Goal: Task Accomplishment & Management: Complete application form

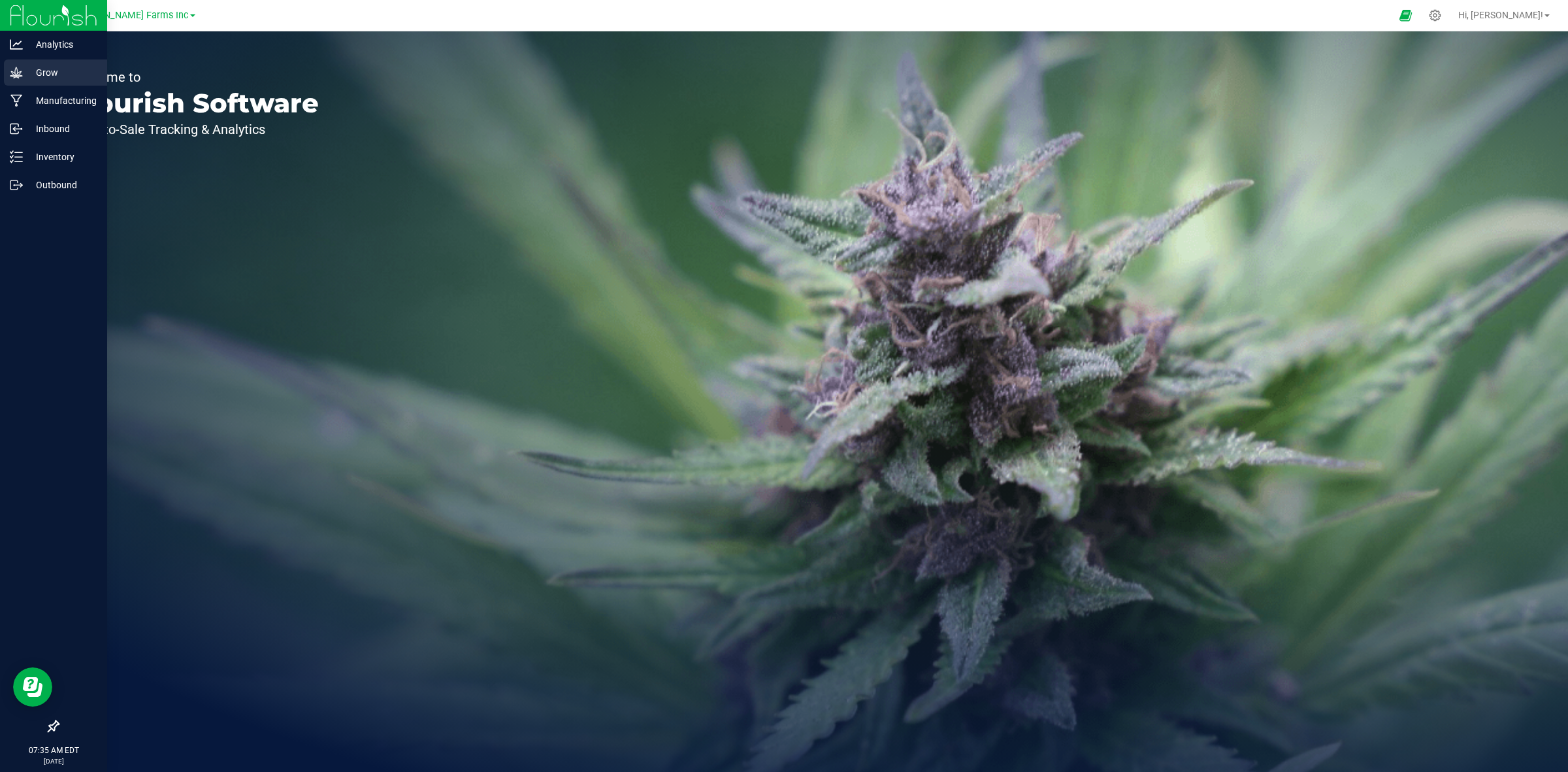
click at [34, 82] on div "Grow" at bounding box center [56, 72] width 103 height 26
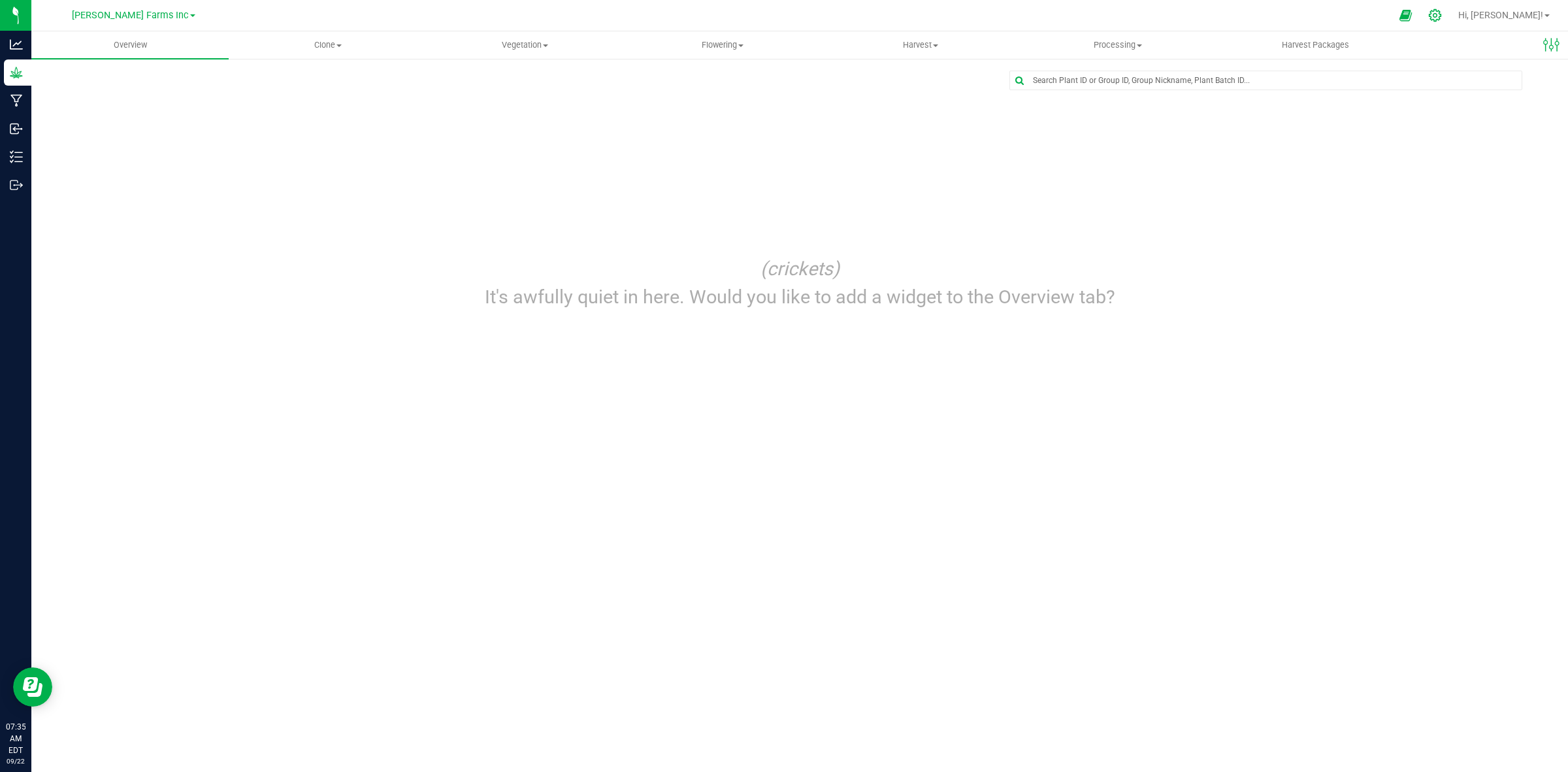
click at [1442, 11] on icon at bounding box center [1435, 16] width 14 height 14
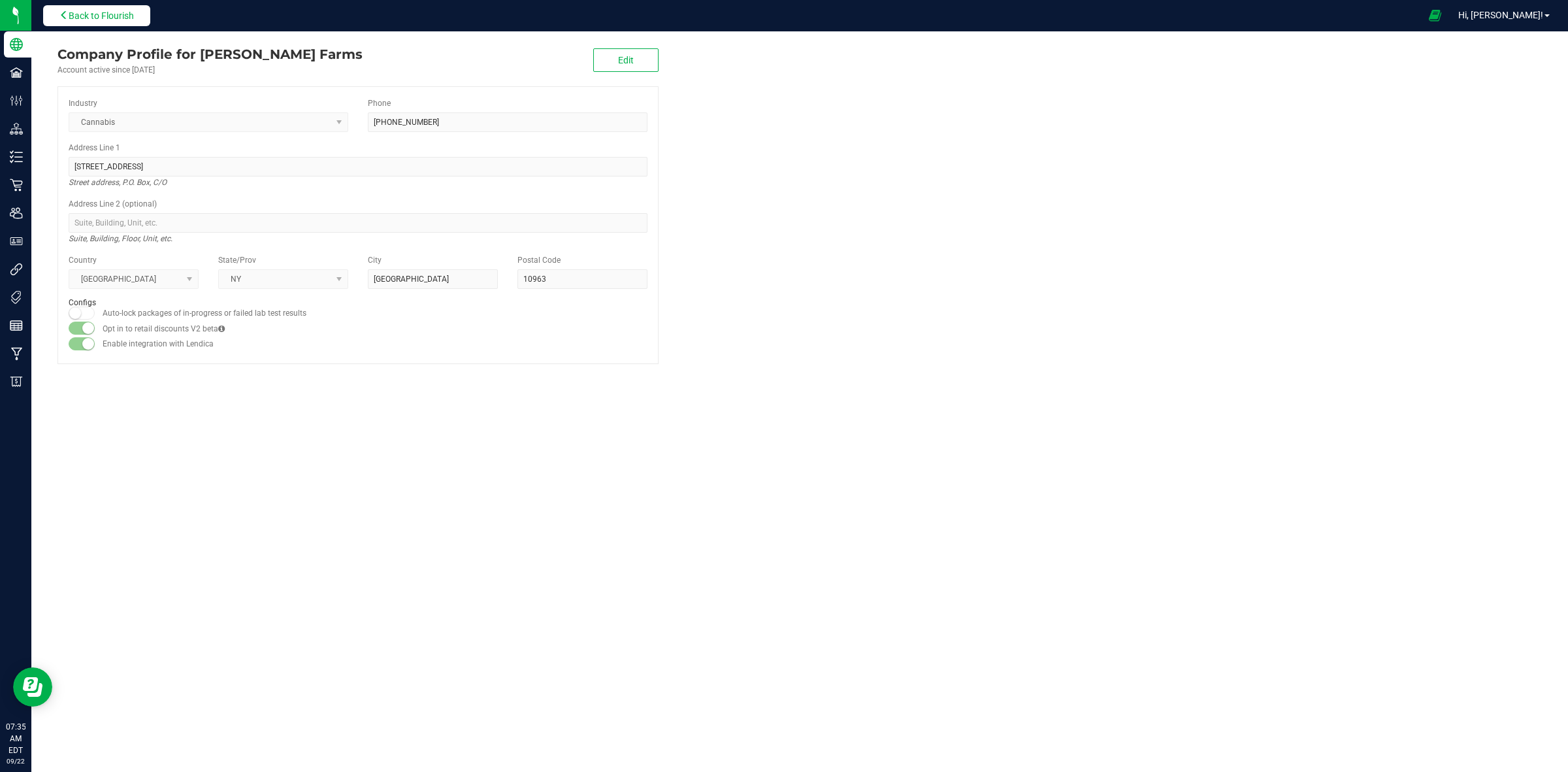
click at [147, 17] on button "Back to Flourish" at bounding box center [96, 16] width 107 height 21
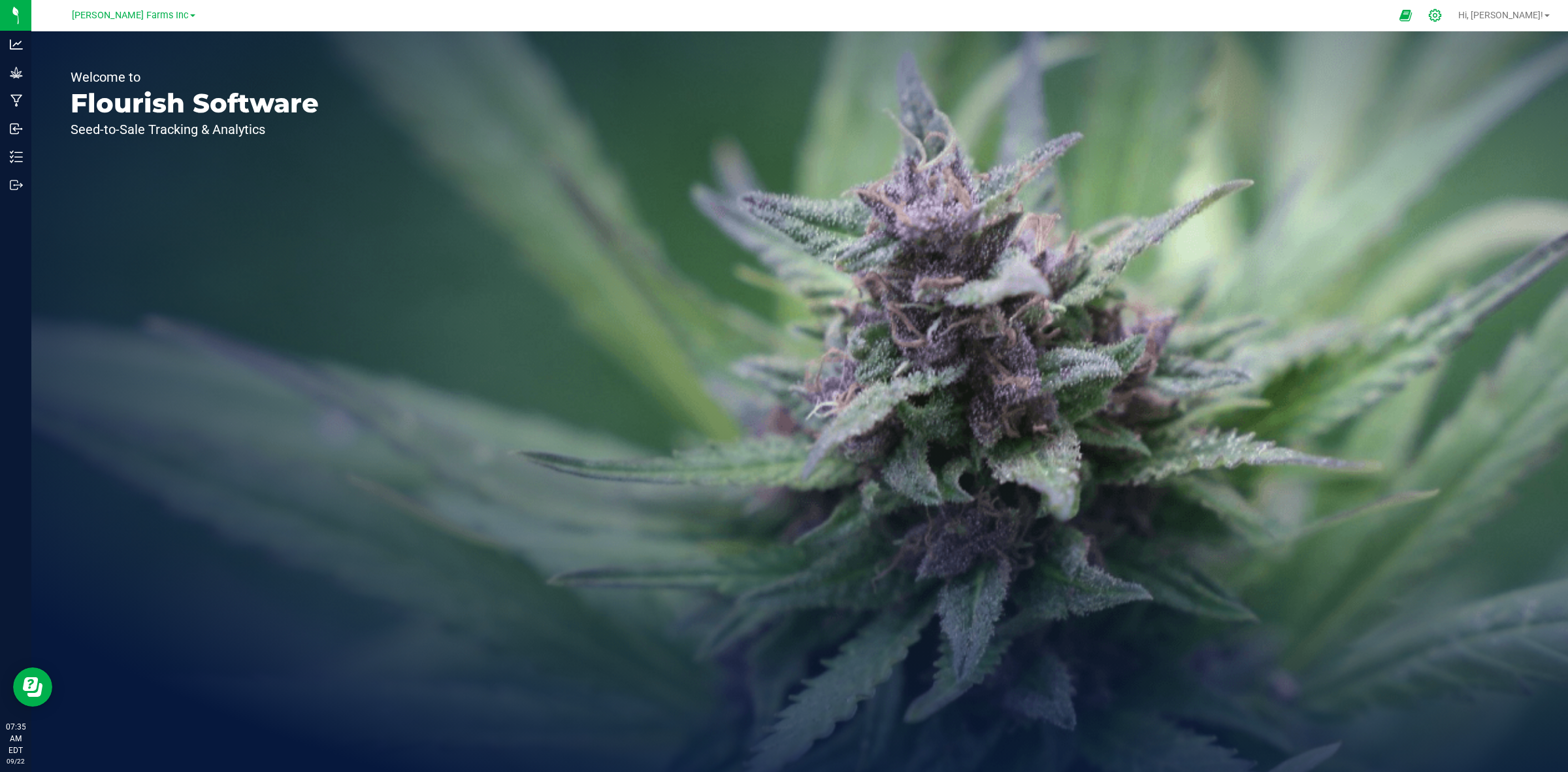
click at [1452, 27] on div at bounding box center [1435, 16] width 33 height 28
click at [1442, 16] on icon at bounding box center [1435, 16] width 14 height 14
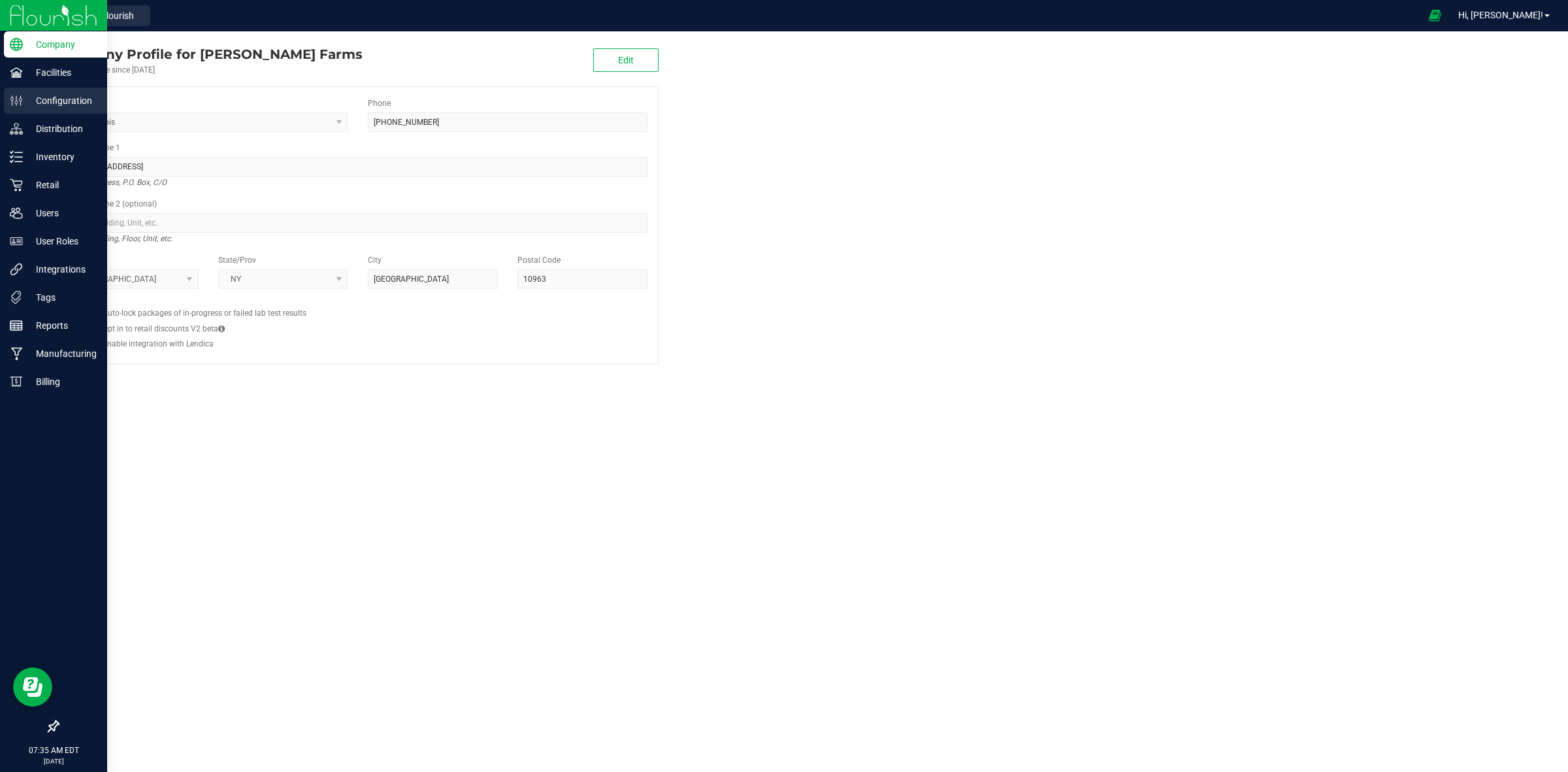
click at [64, 99] on p "Configuration" at bounding box center [62, 101] width 78 height 16
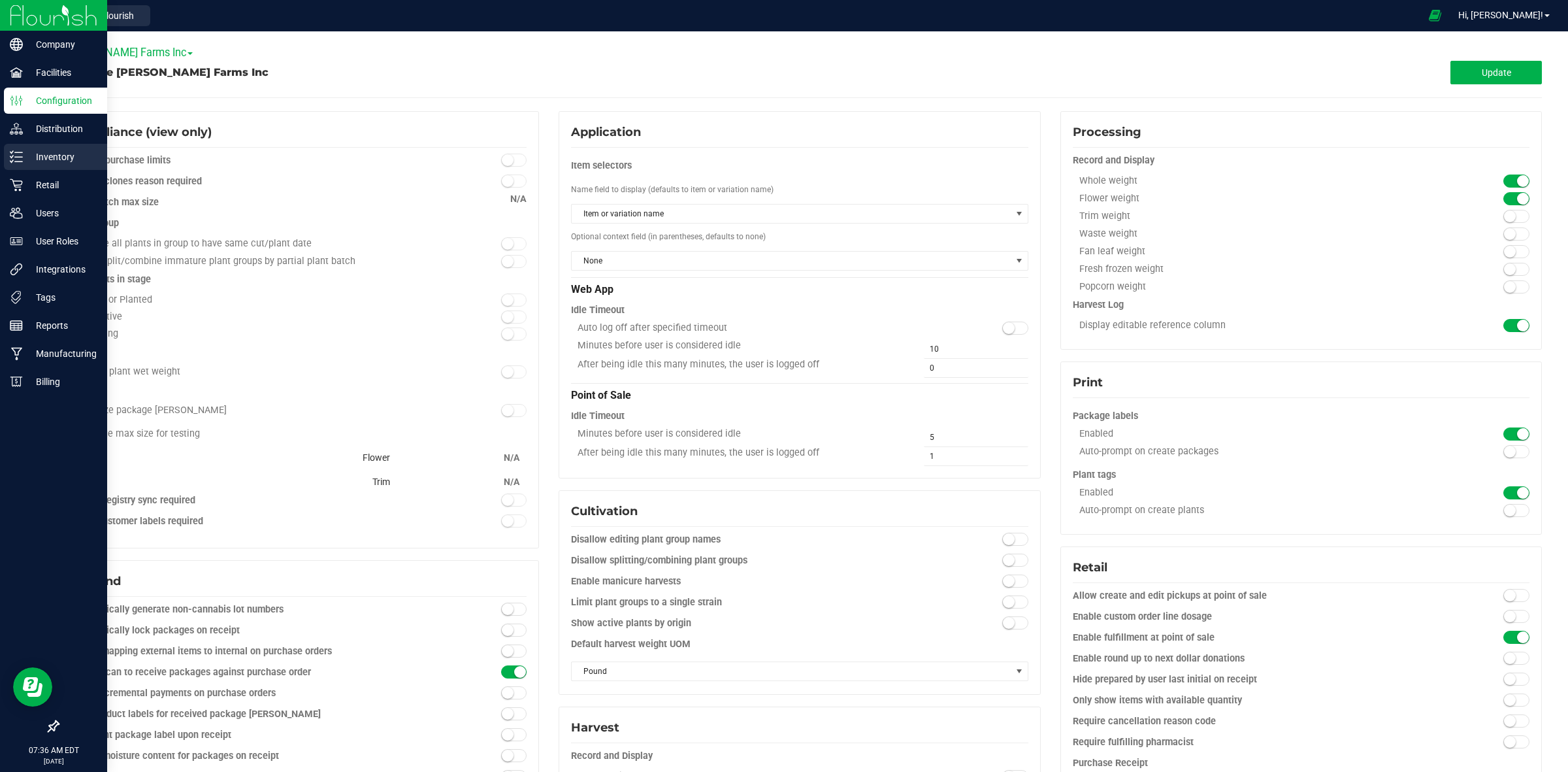
click at [64, 162] on p "Inventory" at bounding box center [62, 157] width 78 height 16
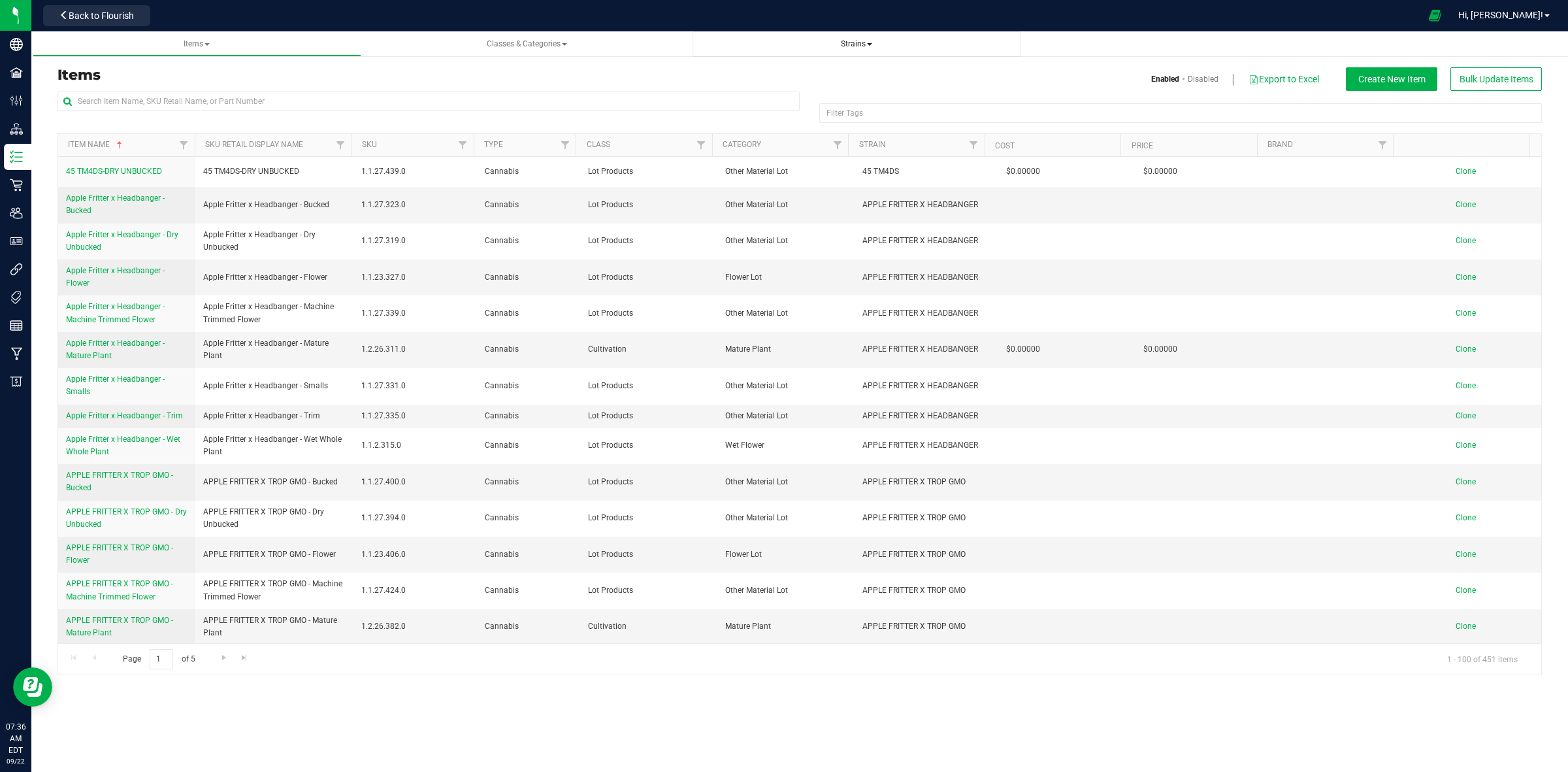
click at [837, 42] on span "Strains" at bounding box center [856, 44] width 308 height 11
click at [851, 40] on span "Strains" at bounding box center [856, 44] width 31 height 9
click at [726, 70] on li "All strains" at bounding box center [856, 79] width 308 height 19
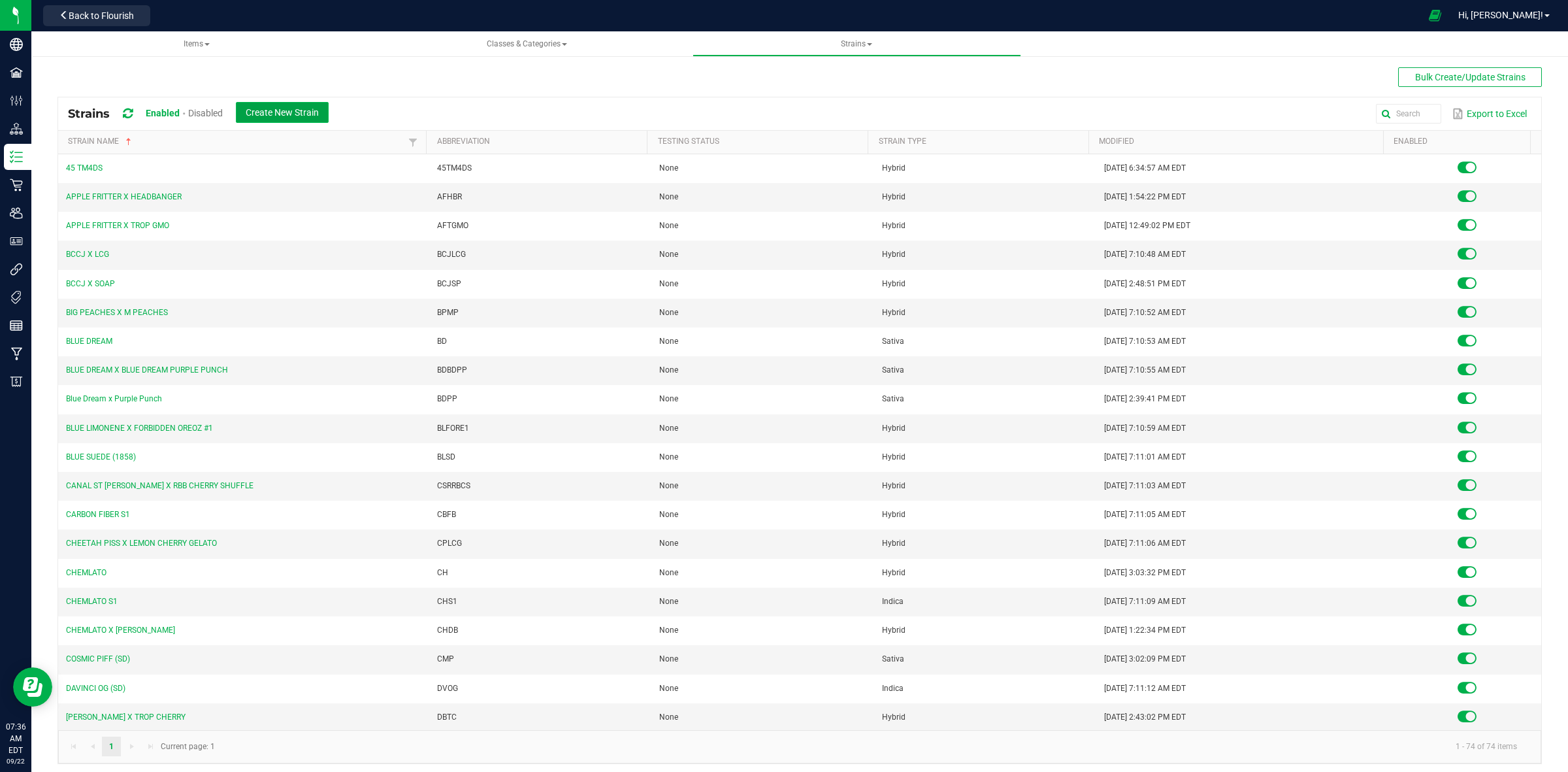
click at [264, 121] on button "Create New Strain" at bounding box center [283, 112] width 93 height 21
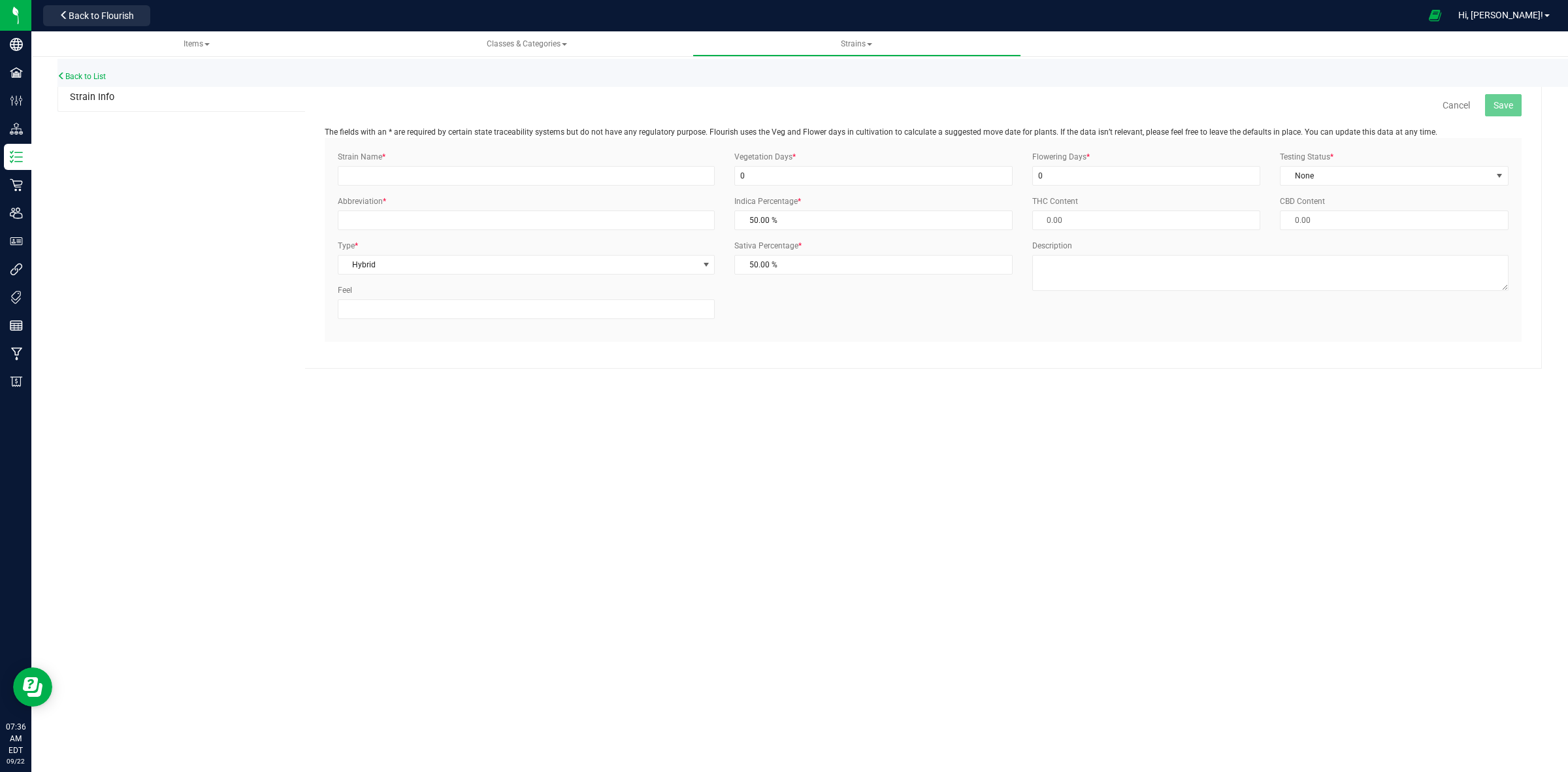
click at [417, 165] on div "Strain Name *" at bounding box center [526, 168] width 396 height 34
click at [419, 175] on input "Strain Name *" at bounding box center [526, 176] width 377 height 20
type input "GMO"
click at [413, 224] on input "Abbreviation *" at bounding box center [526, 220] width 377 height 20
type input "GMO"
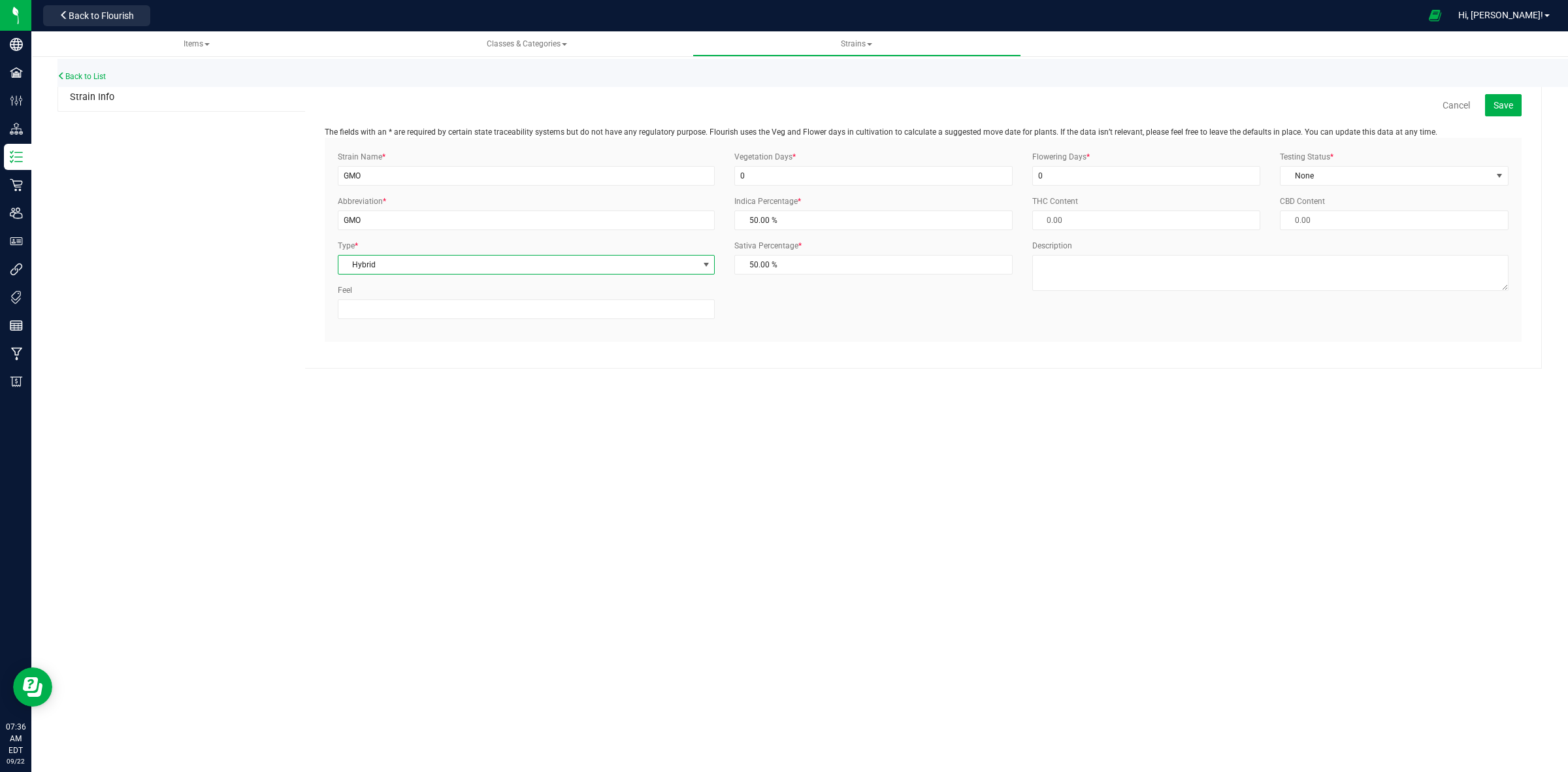
click at [413, 257] on span "Hybrid" at bounding box center [518, 265] width 359 height 18
click at [905, 175] on input "0" at bounding box center [874, 176] width 278 height 20
drag, startPoint x: 905, startPoint y: 175, endPoint x: 603, endPoint y: 166, distance: 302.1
click at [603, 166] on div "Strain Name * GMO Abbreviation * GMO Type * Hybrid Select Indica Sativa Hybrid …" at bounding box center [924, 240] width 1191 height 177
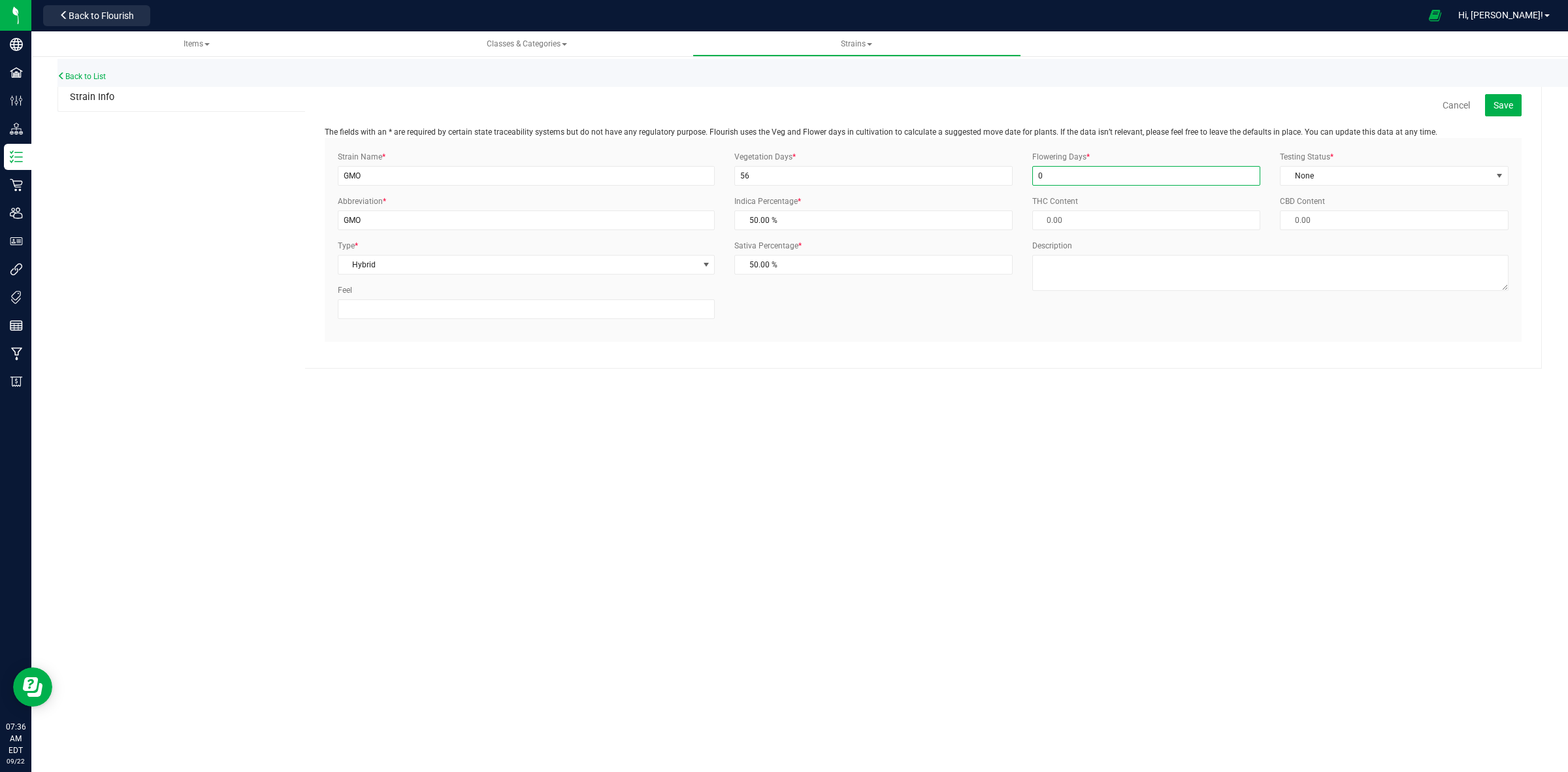
drag, startPoint x: 1059, startPoint y: 175, endPoint x: 1030, endPoint y: 175, distance: 29.0
click at [1030, 175] on div "Flowering Days * 0" at bounding box center [1147, 168] width 248 height 34
drag, startPoint x: 751, startPoint y: 173, endPoint x: 724, endPoint y: 173, distance: 27.0
click at [724, 173] on div "Strain Name * GMO Abbreviation * GMO Type * Hybrid Select Indica Sativa Hybrid …" at bounding box center [924, 240] width 1191 height 177
type input "28"
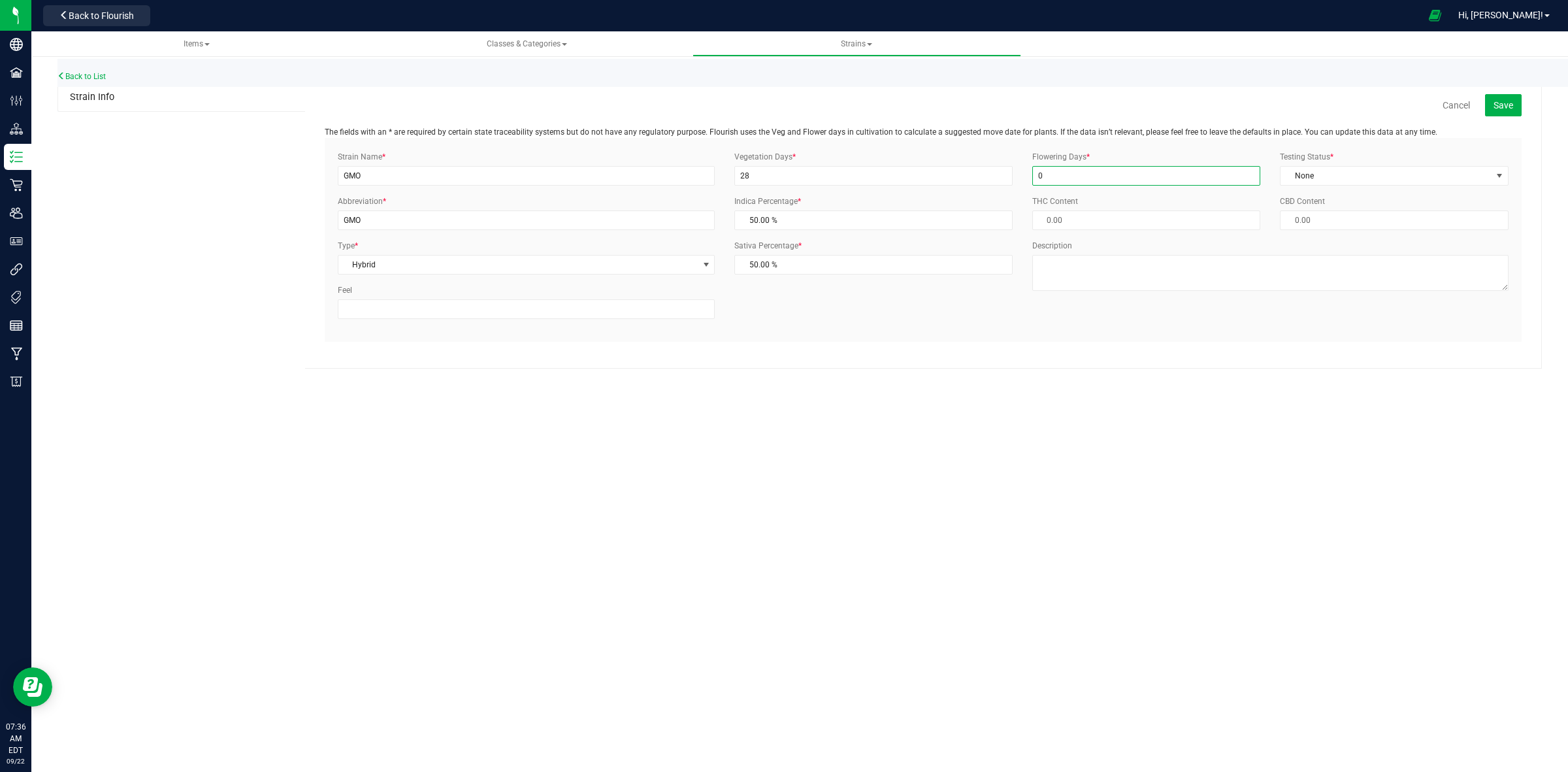
drag, startPoint x: 1051, startPoint y: 180, endPoint x: 1023, endPoint y: 180, distance: 28.0
click at [1023, 180] on div "Flowering Days * 0" at bounding box center [1147, 168] width 248 height 34
type input "56"
click at [1296, 174] on span "None" at bounding box center [1386, 175] width 211 height 18
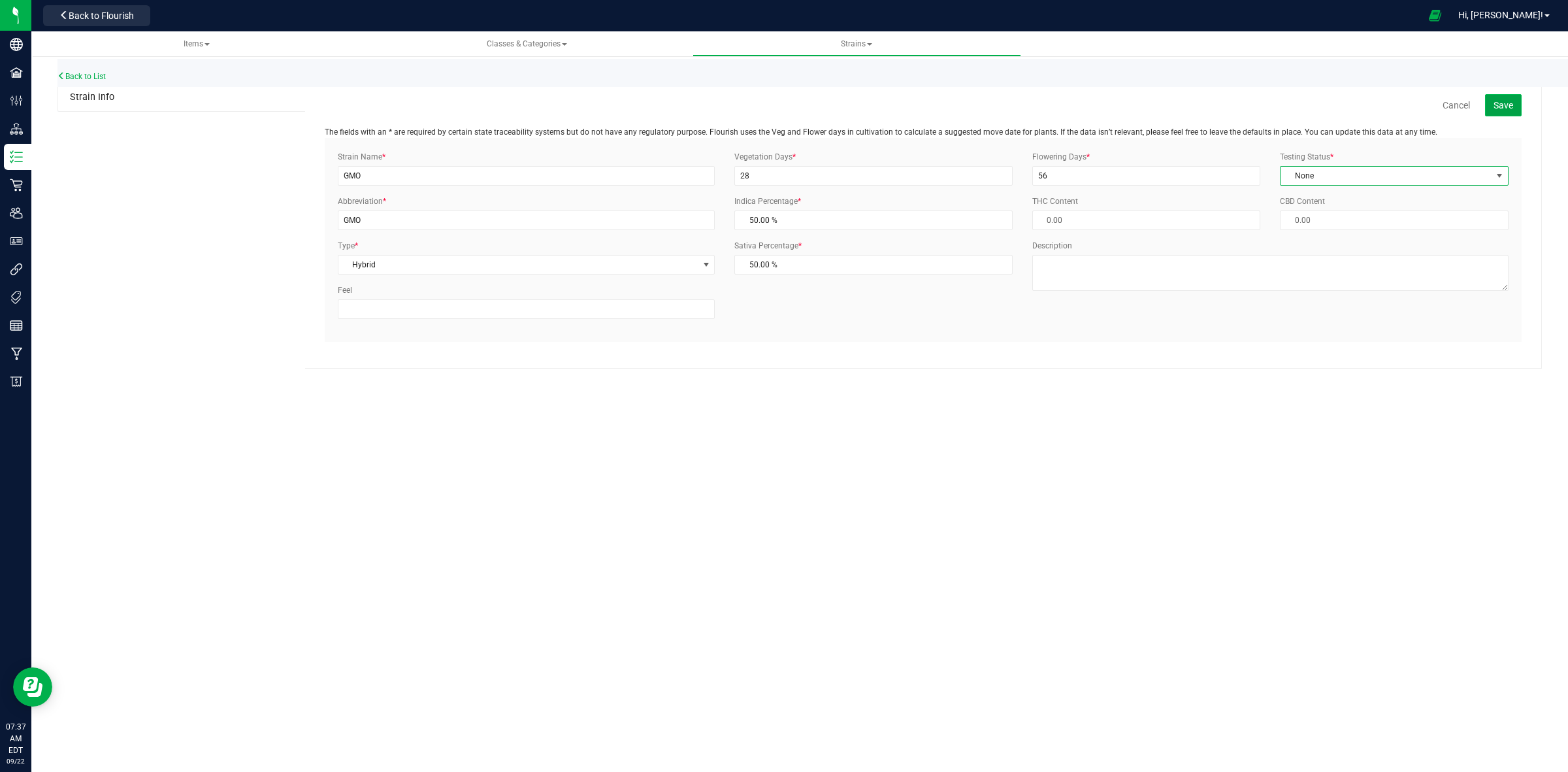
click at [1504, 100] on span "Save" at bounding box center [1503, 105] width 20 height 10
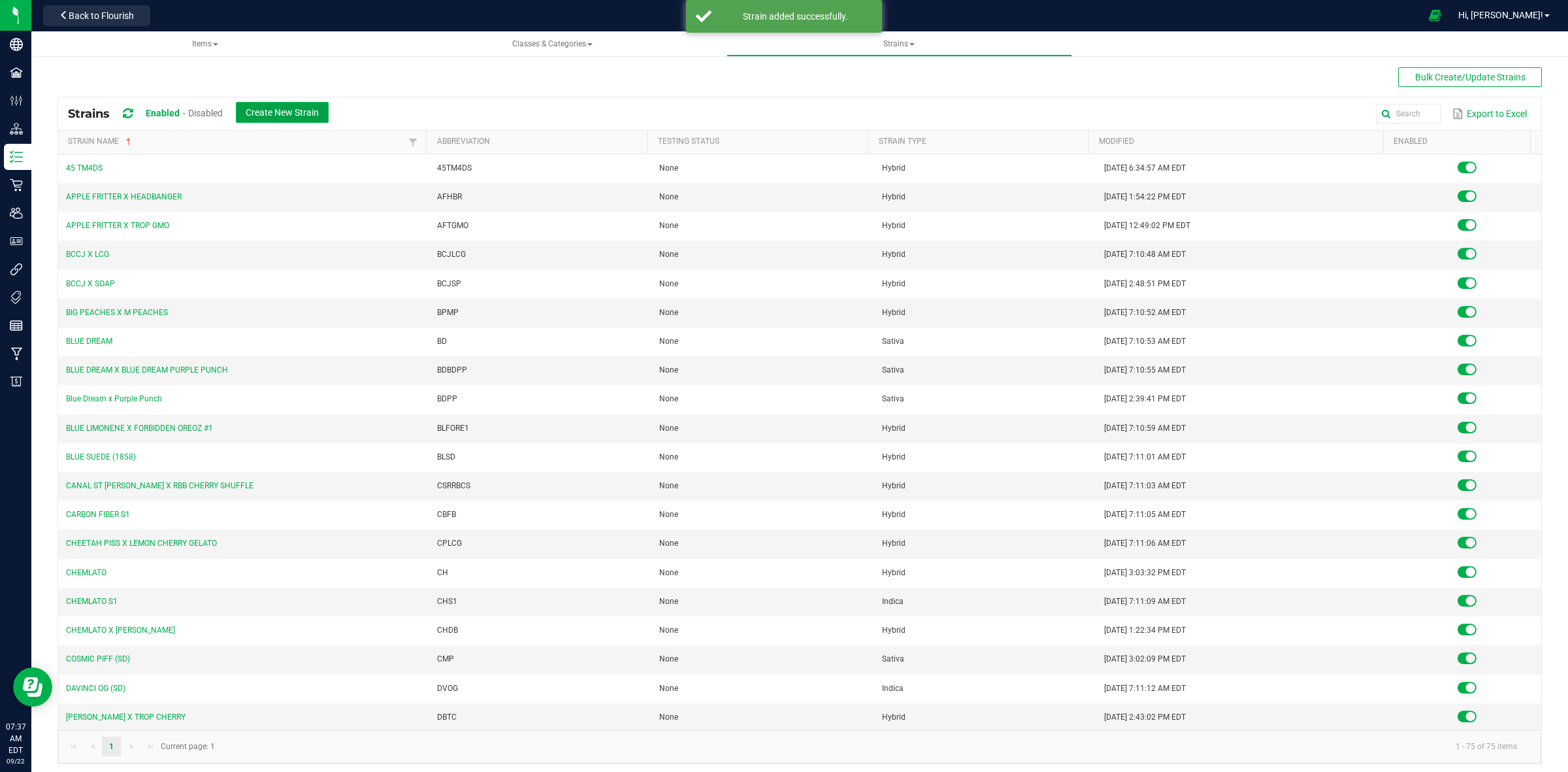
click at [298, 113] on span "Create New Strain" at bounding box center [282, 112] width 73 height 10
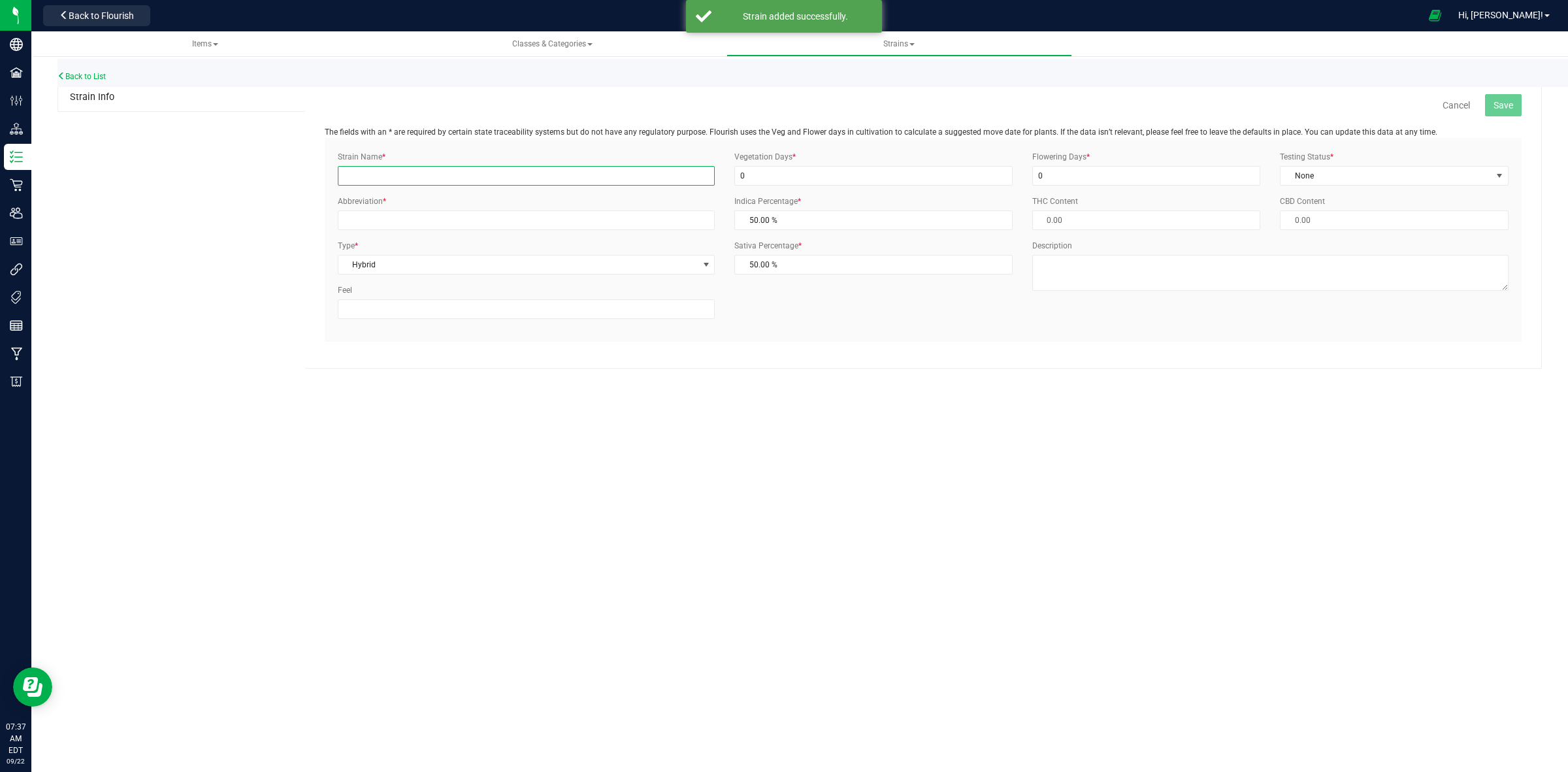
click at [432, 169] on input "Strain Name *" at bounding box center [526, 176] width 377 height 20
type input "Purple Punch"
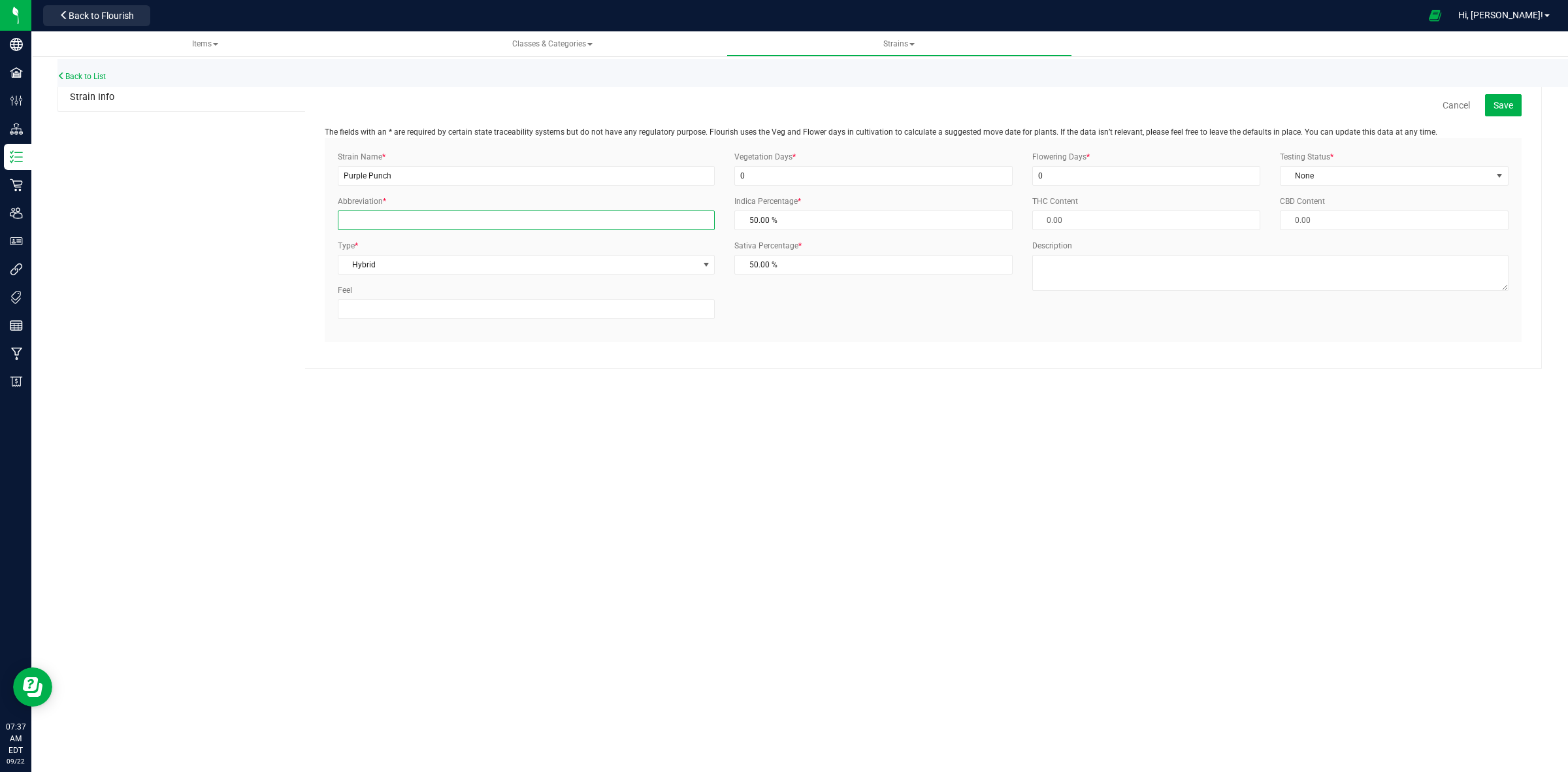
click at [432, 222] on input "Abbreviation *" at bounding box center [526, 220] width 377 height 20
type input "PP"
click at [740, 183] on input "0" at bounding box center [874, 176] width 278 height 20
drag, startPoint x: 743, startPoint y: 180, endPoint x: 729, endPoint y: 178, distance: 14.1
click at [729, 178] on div "Vegetation Days * 0" at bounding box center [874, 168] width 298 height 34
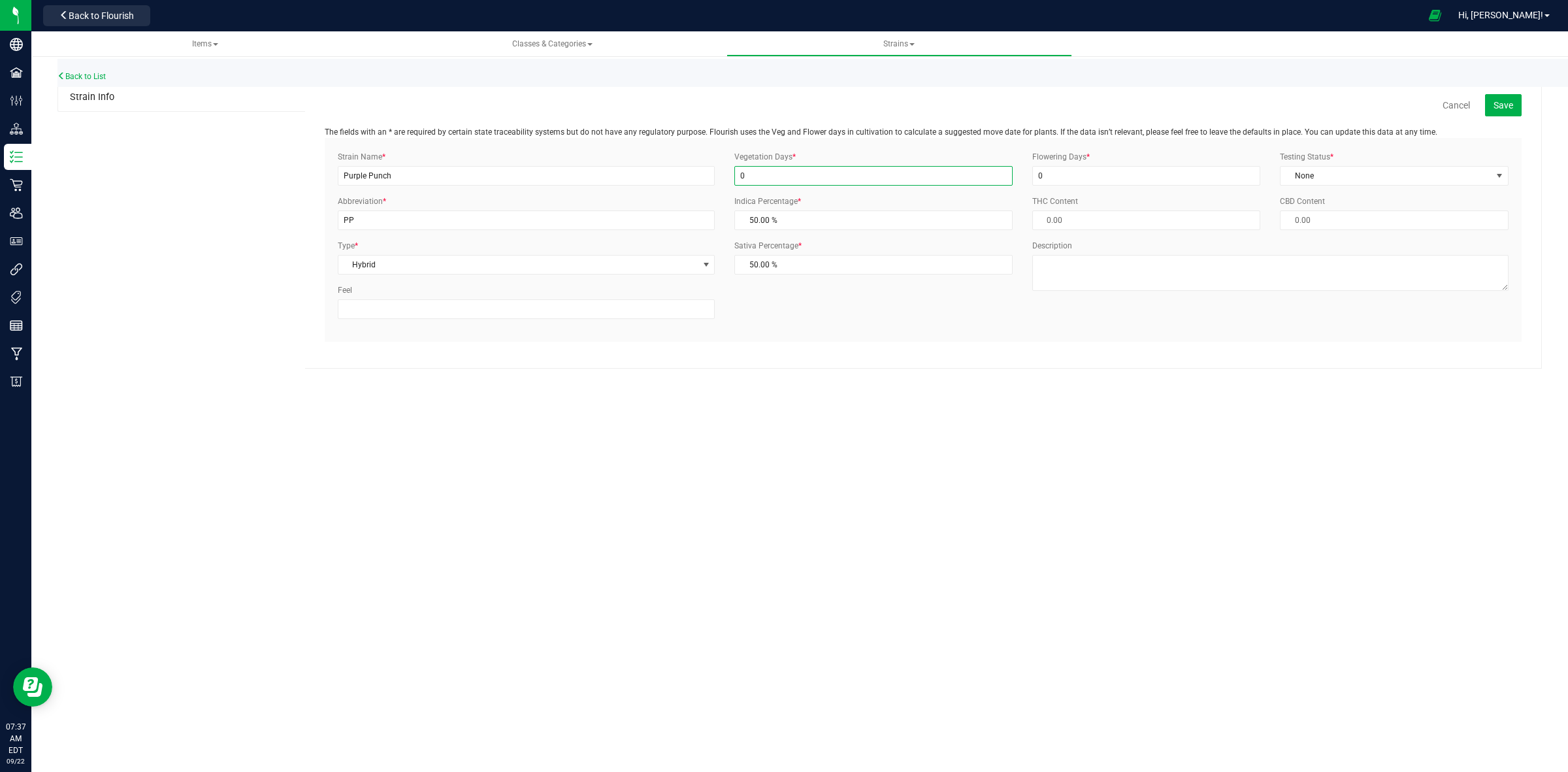
drag, startPoint x: 744, startPoint y: 177, endPoint x: 721, endPoint y: 177, distance: 23.0
click at [721, 177] on div "Strain Name * Purple Punch Abbreviation * PP Type * Hybrid Select Indica Sativa…" at bounding box center [924, 240] width 1191 height 177
type input "28"
drag, startPoint x: 1051, startPoint y: 177, endPoint x: 1034, endPoint y: 177, distance: 17.0
click at [1034, 177] on input "0" at bounding box center [1146, 176] width 228 height 20
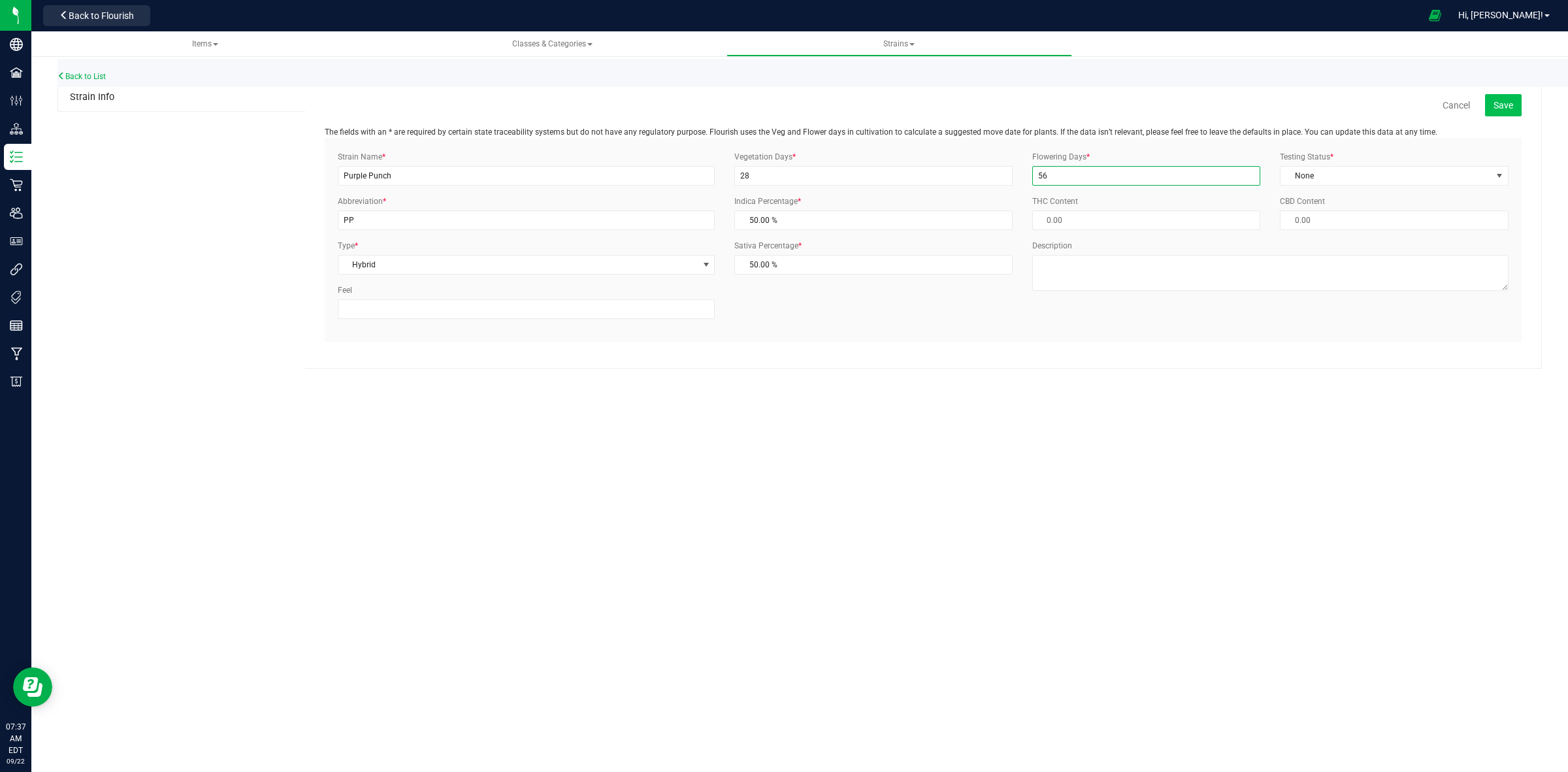
type input "56"
click at [1509, 102] on span "Save" at bounding box center [1503, 105] width 20 height 10
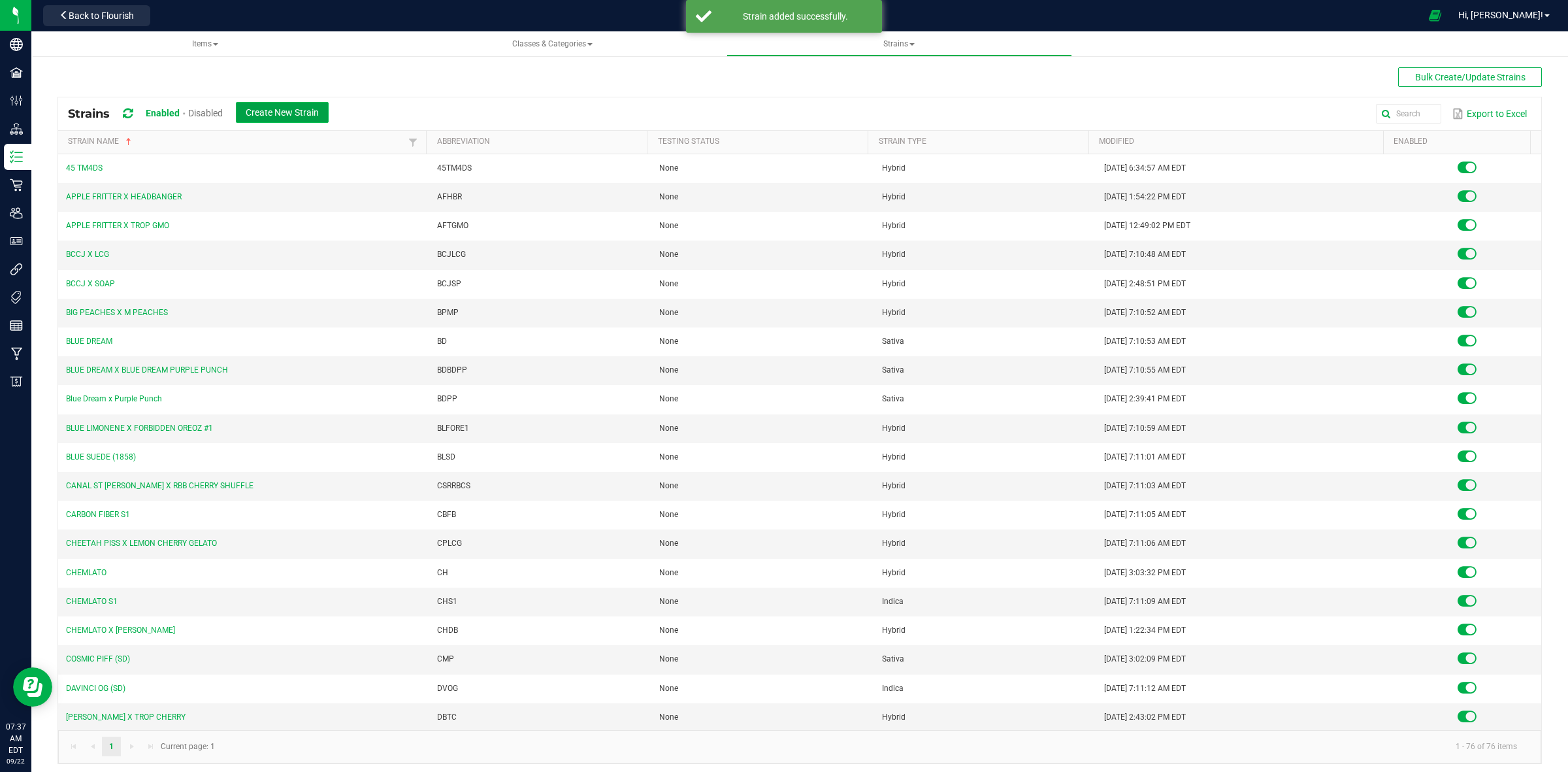
click at [283, 109] on span "Create New Strain" at bounding box center [282, 112] width 73 height 10
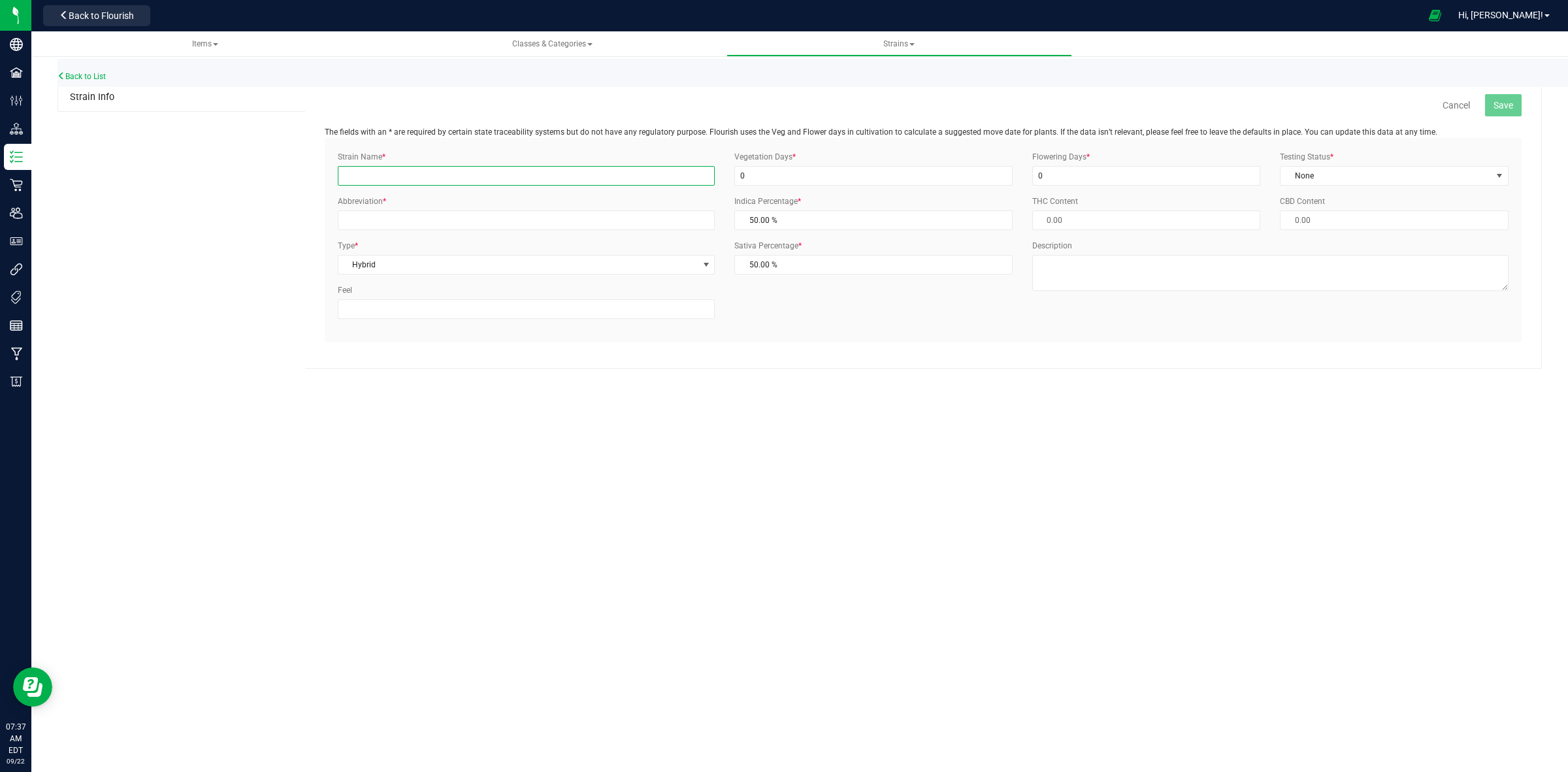
click at [457, 180] on input "Strain Name *" at bounding box center [526, 176] width 377 height 20
type input "Gelato 45"
click at [456, 224] on input "Abbreviation *" at bounding box center [526, 220] width 377 height 20
type input "G45"
click at [825, 169] on input "0" at bounding box center [874, 176] width 278 height 20
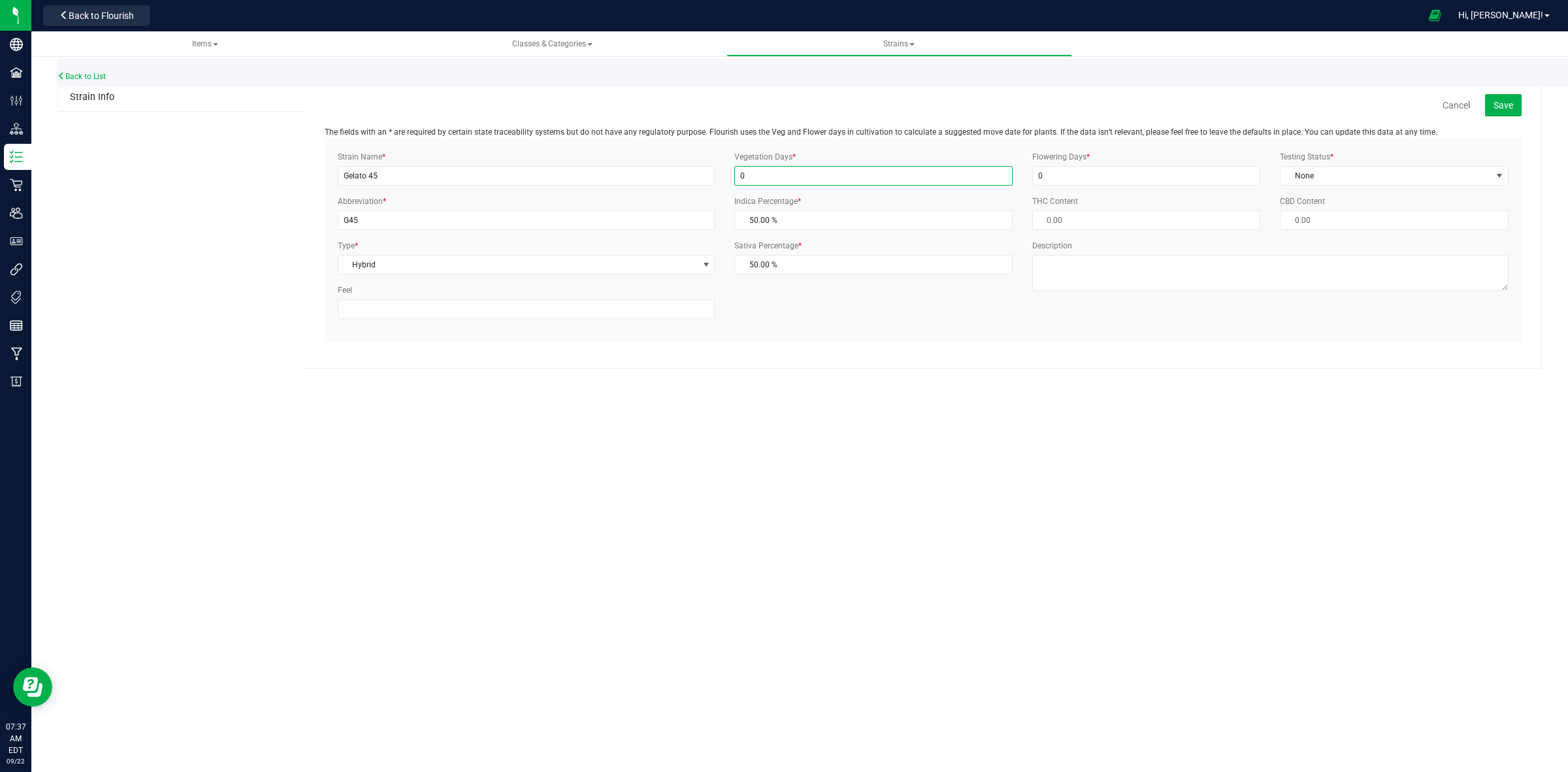
drag, startPoint x: 825, startPoint y: 169, endPoint x: 726, endPoint y: 175, distance: 99.2
click at [726, 175] on div "Vegetation Days * 0" at bounding box center [874, 168] width 298 height 34
type input "28"
drag, startPoint x: 1034, startPoint y: 180, endPoint x: 966, endPoint y: 183, distance: 68.1
click at [966, 183] on div "Strain Name * Gelato 45 Abbreviation * G45 Type * Hybrid Select Indica Sativa H…" at bounding box center [924, 240] width 1191 height 177
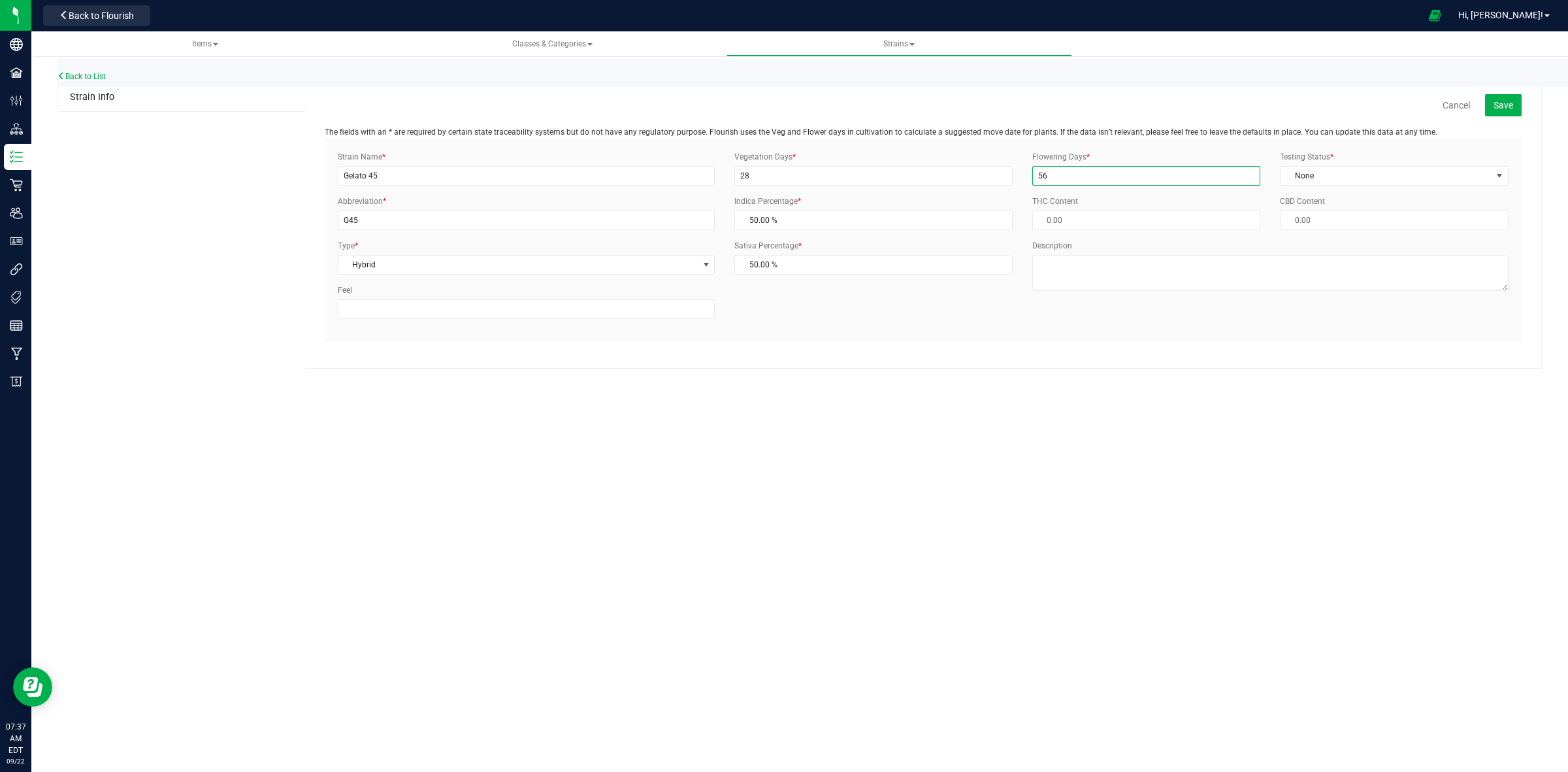
type input "56"
click at [1376, 529] on div "Items Classes & Categories Strains Back to List Strain Info Cancel Save The fie…" at bounding box center [800, 401] width 1537 height 740
click at [1496, 112] on button "Save" at bounding box center [1503, 105] width 36 height 22
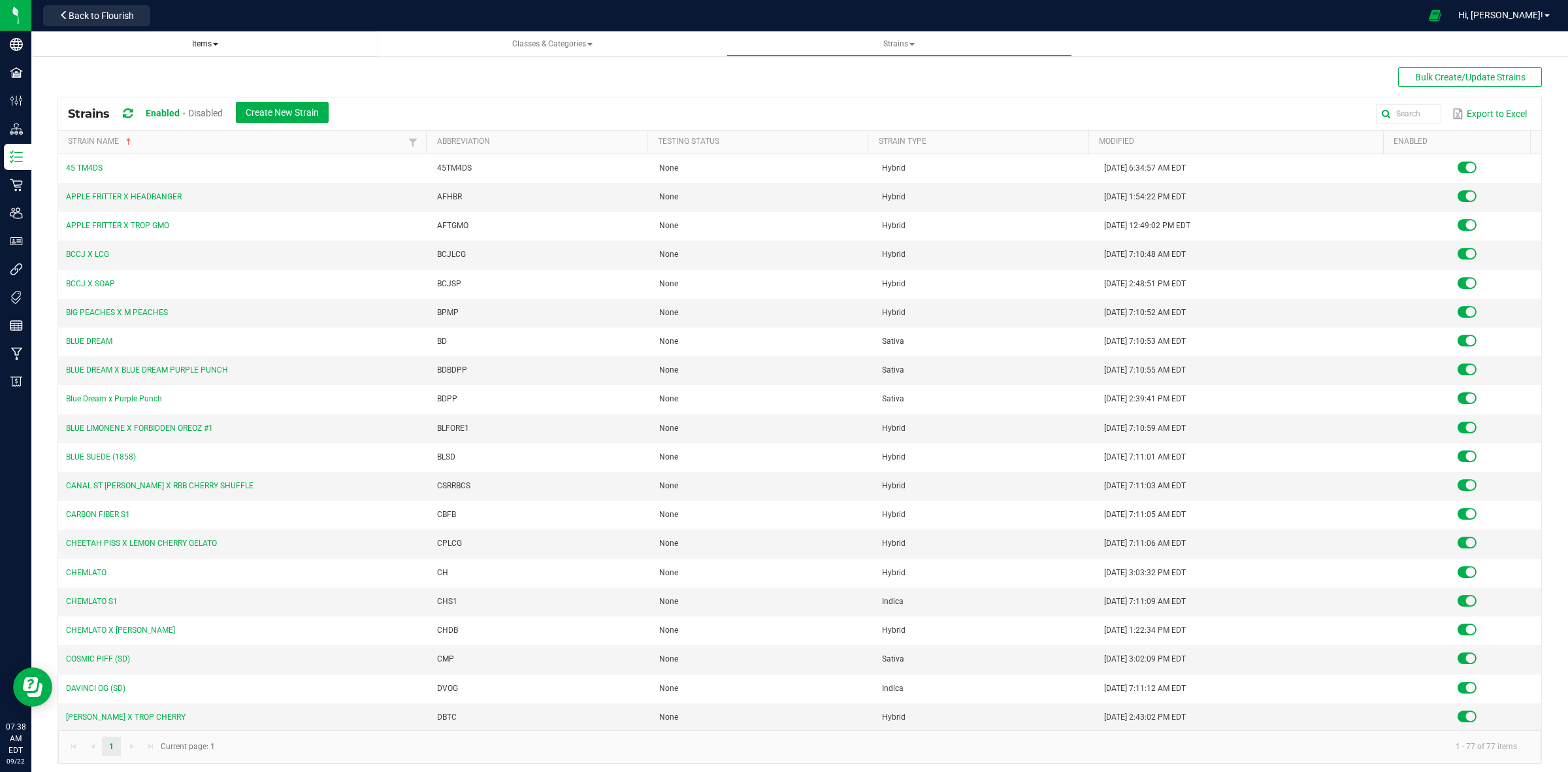
click at [213, 43] on span "Items" at bounding box center [205, 44] width 26 height 9
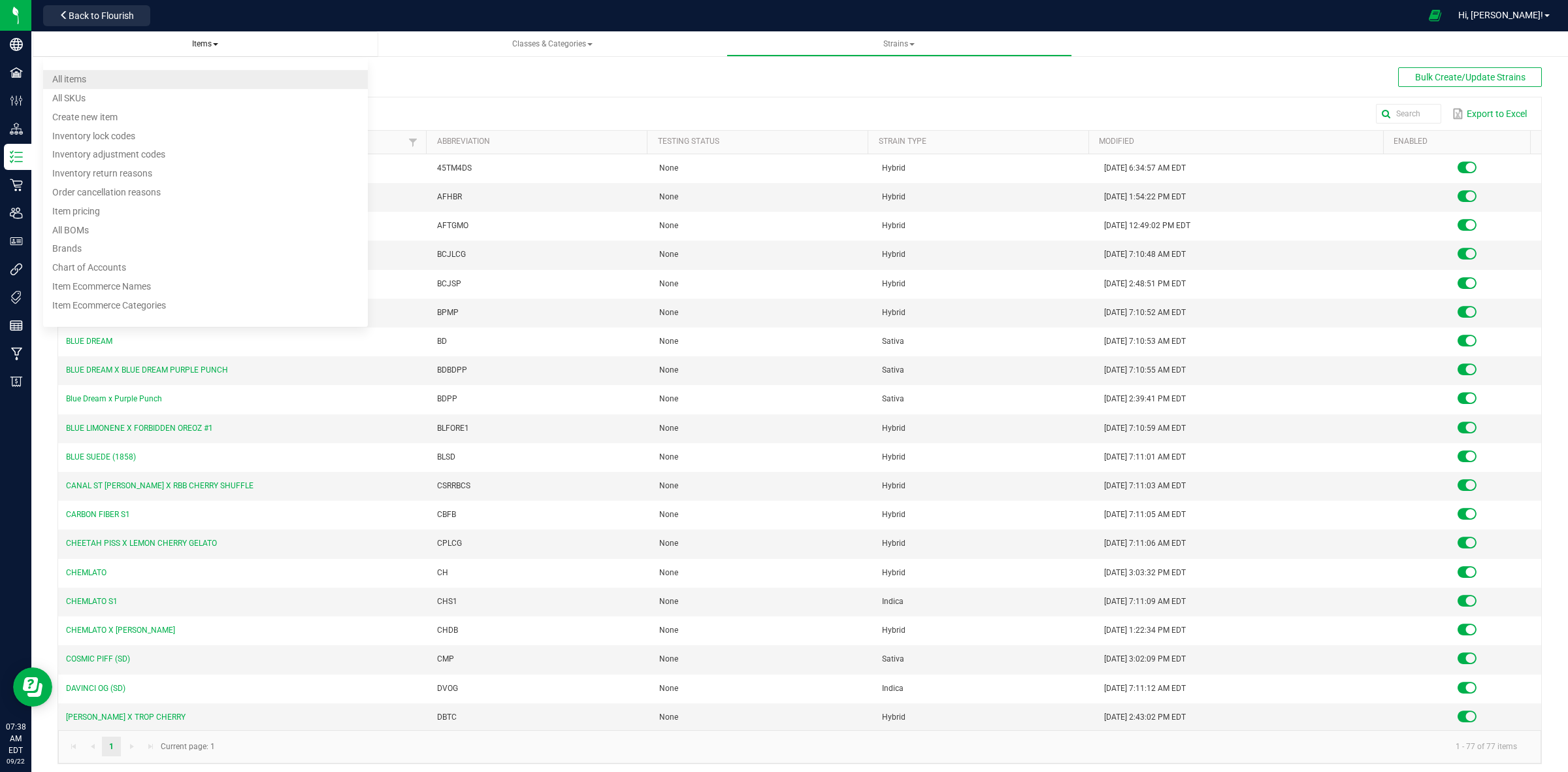
click at [74, 82] on span "All items" at bounding box center [69, 79] width 34 height 10
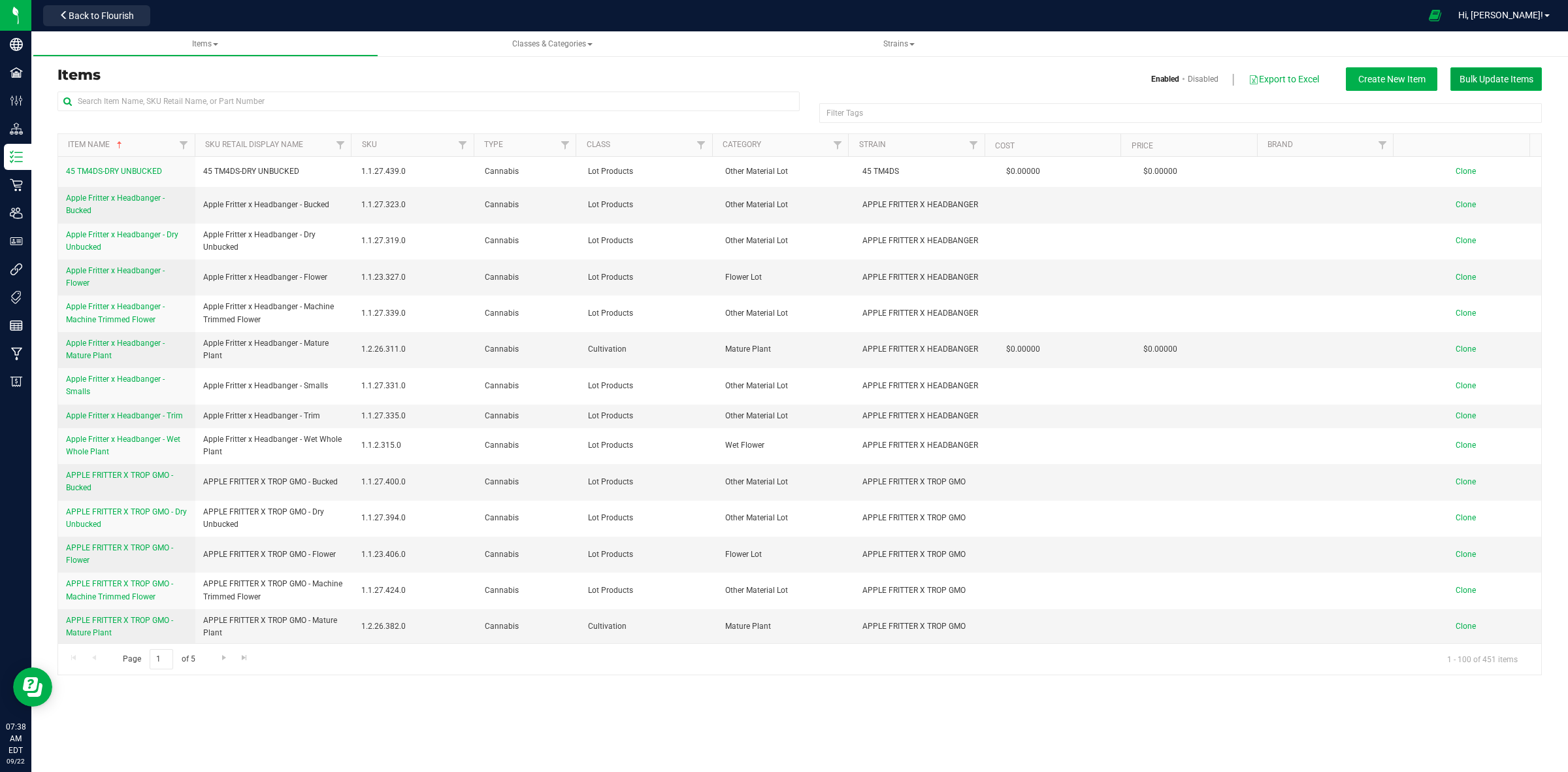
click at [1509, 82] on span "Bulk Update Items" at bounding box center [1496, 79] width 74 height 10
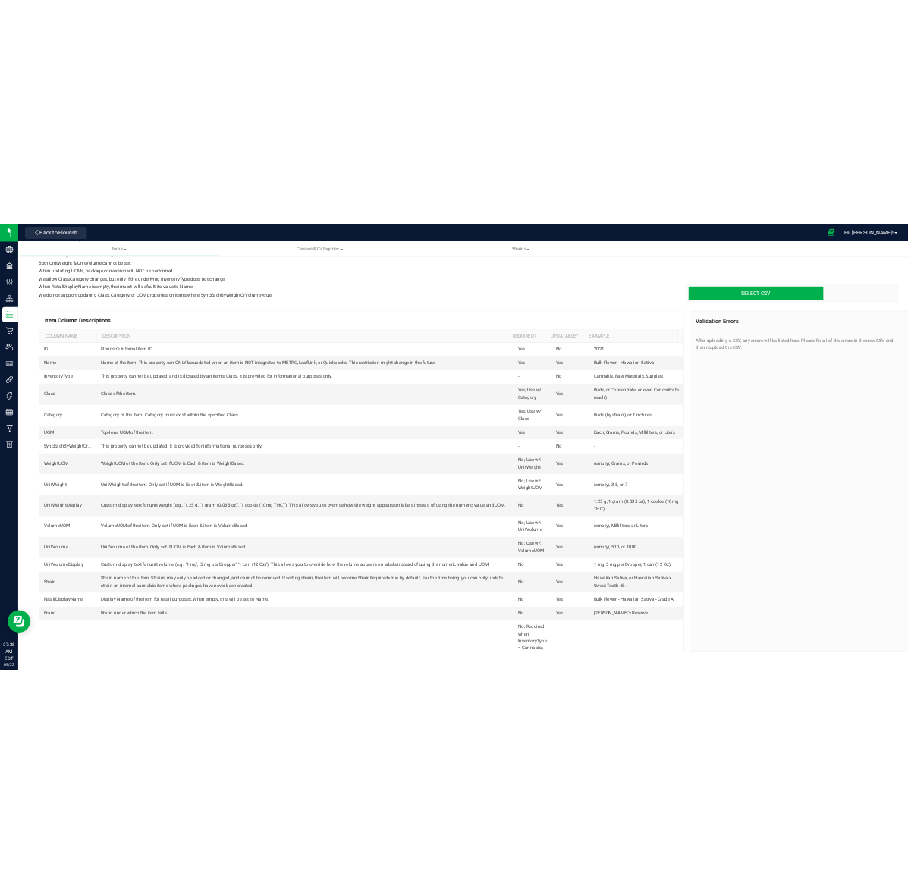
scroll to position [126, 0]
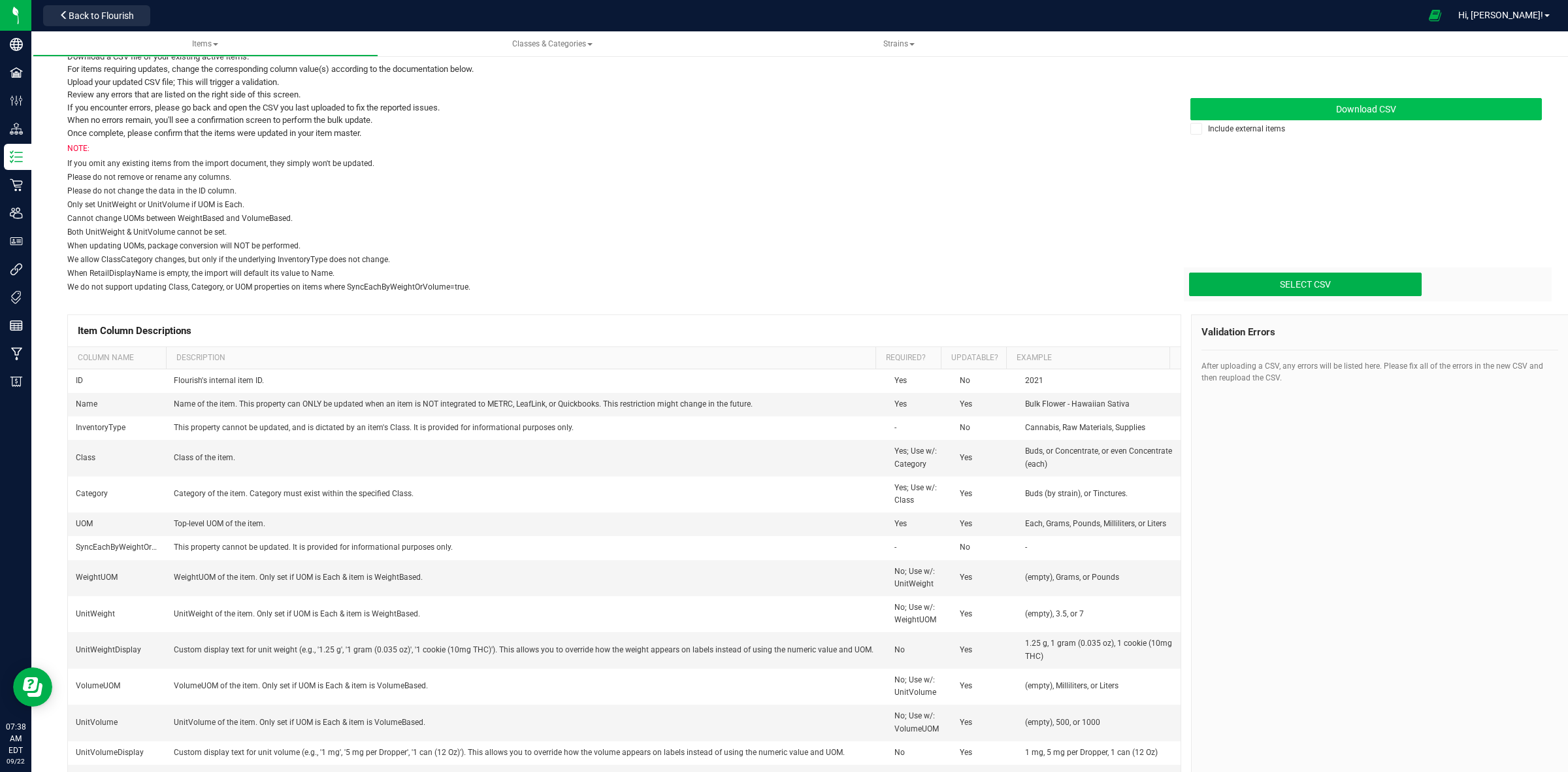
click at [1354, 105] on span "Download CSV" at bounding box center [1366, 109] width 60 height 10
